Goal: Find contact information: Find contact information

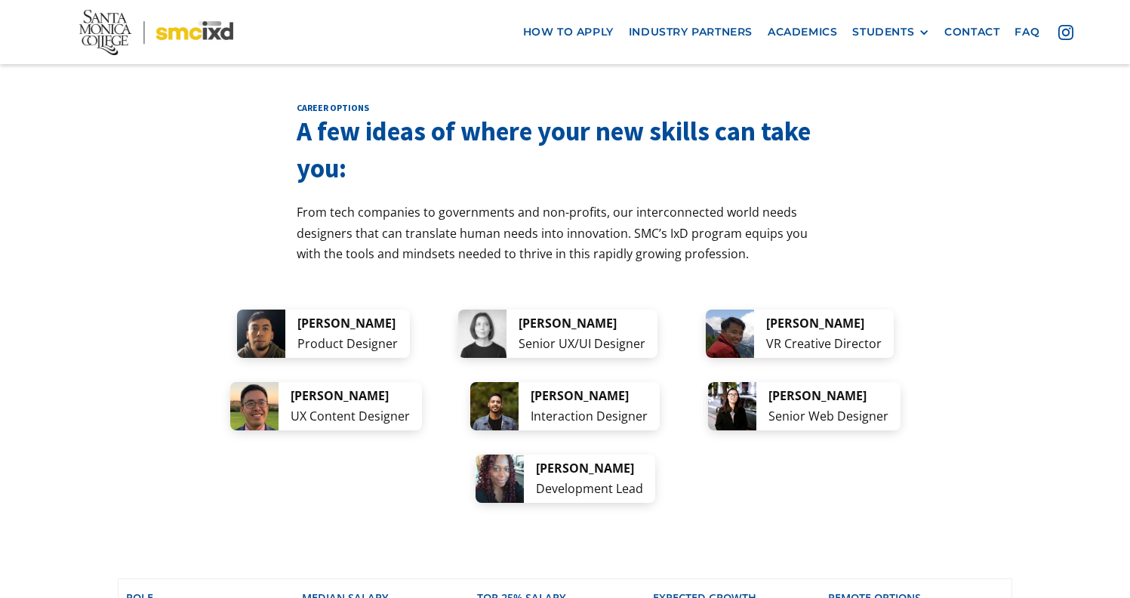
scroll to position [2872, 0]
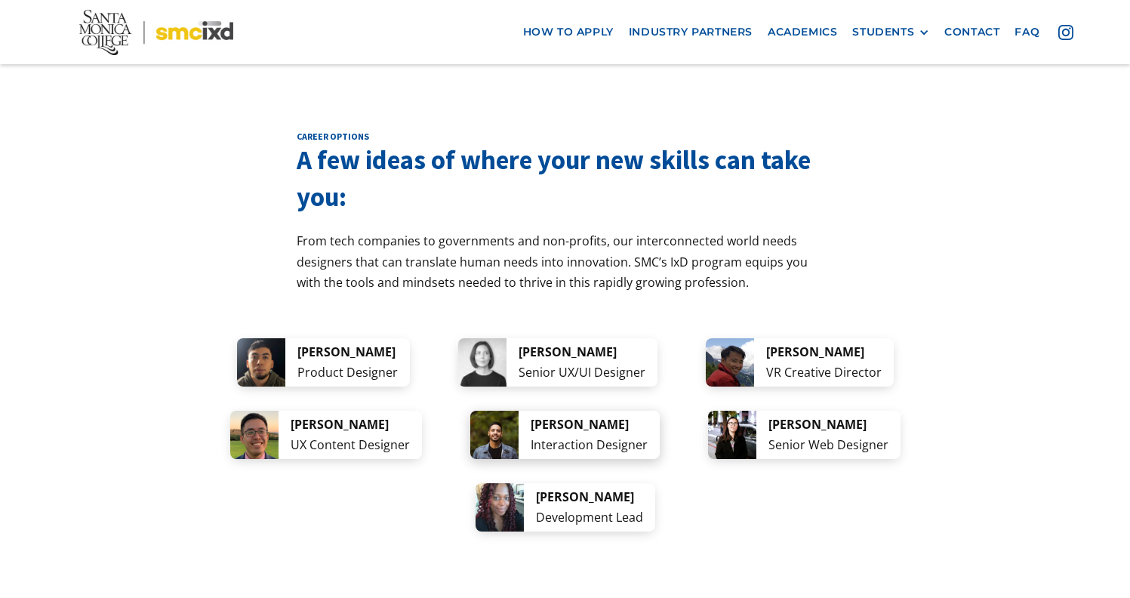
drag, startPoint x: 418, startPoint y: 382, endPoint x: 535, endPoint y: 380, distance: 117.0
click at [535, 411] on div "[PERSON_NAME] Interaction Designer" at bounding box center [564, 435] width 189 height 48
copy div "[PERSON_NAME]"
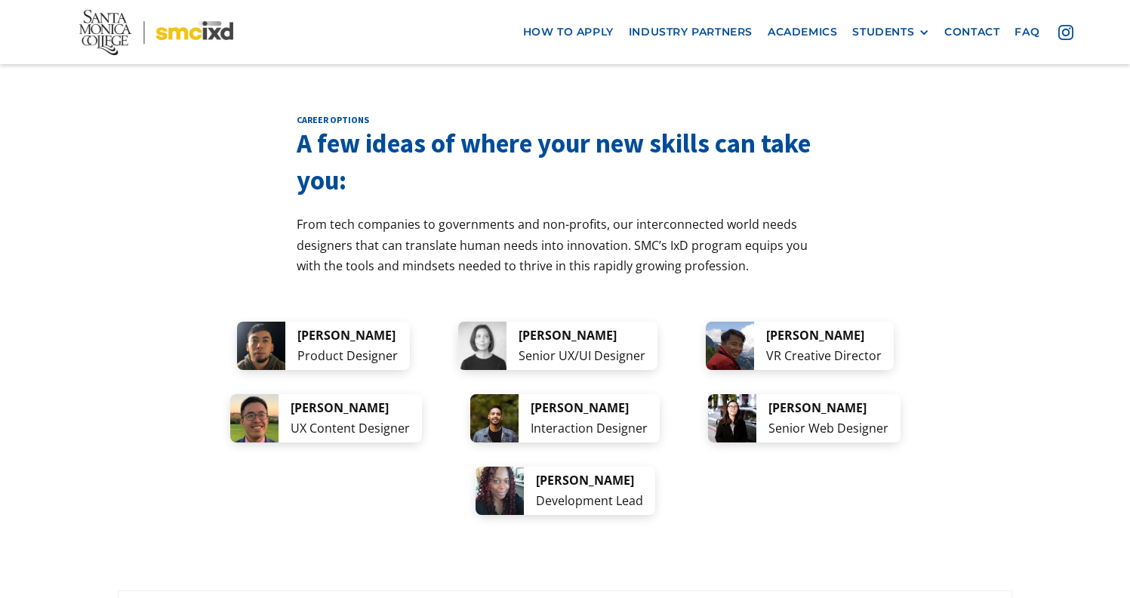
click at [516, 442] on div "career options A few ideas of where your new skills can take you: From tech com…" at bounding box center [565, 509] width 895 height 790
drag, startPoint x: 248, startPoint y: 377, endPoint x: 173, endPoint y: 374, distance: 74.8
click at [230, 394] on div "[PERSON_NAME] UX Content Designer" at bounding box center [326, 418] width 192 height 48
copy div "[PERSON_NAME]"
